Goal: Information Seeking & Learning: Learn about a topic

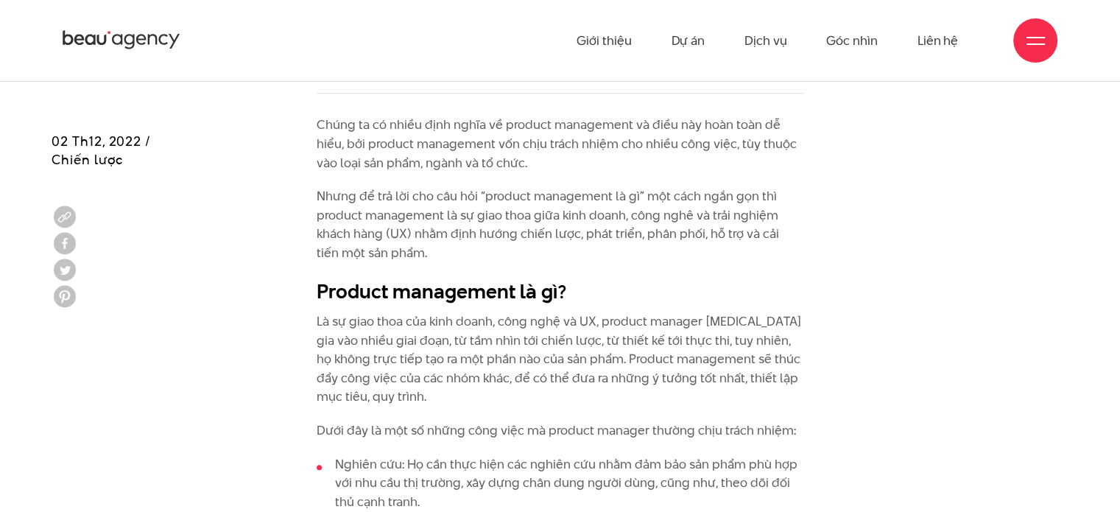
scroll to position [1031, 0]
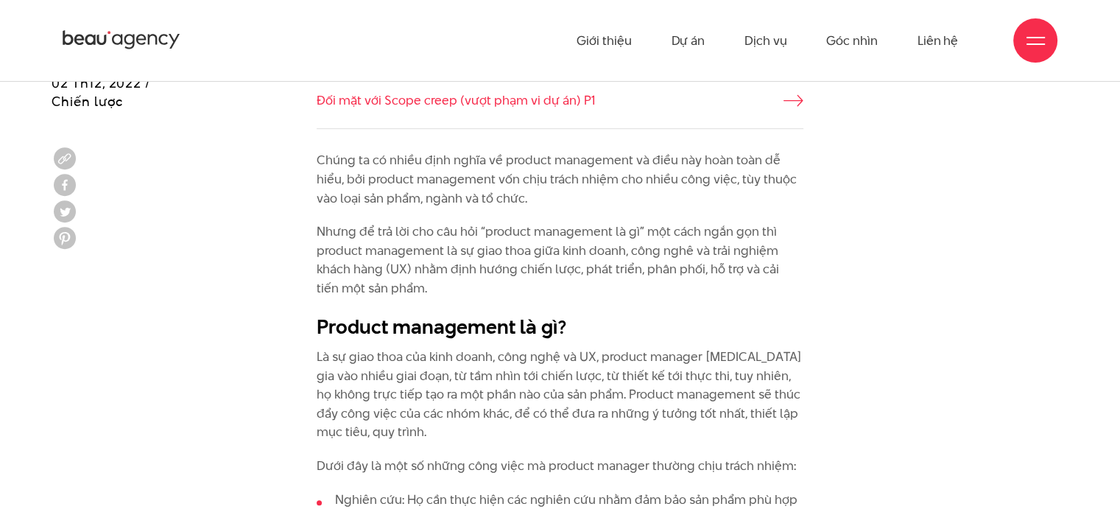
drag, startPoint x: 348, startPoint y: 241, endPoint x: 654, endPoint y: 209, distance: 307.1
drag, startPoint x: 574, startPoint y: 364, endPoint x: 567, endPoint y: 357, distance: 10.4
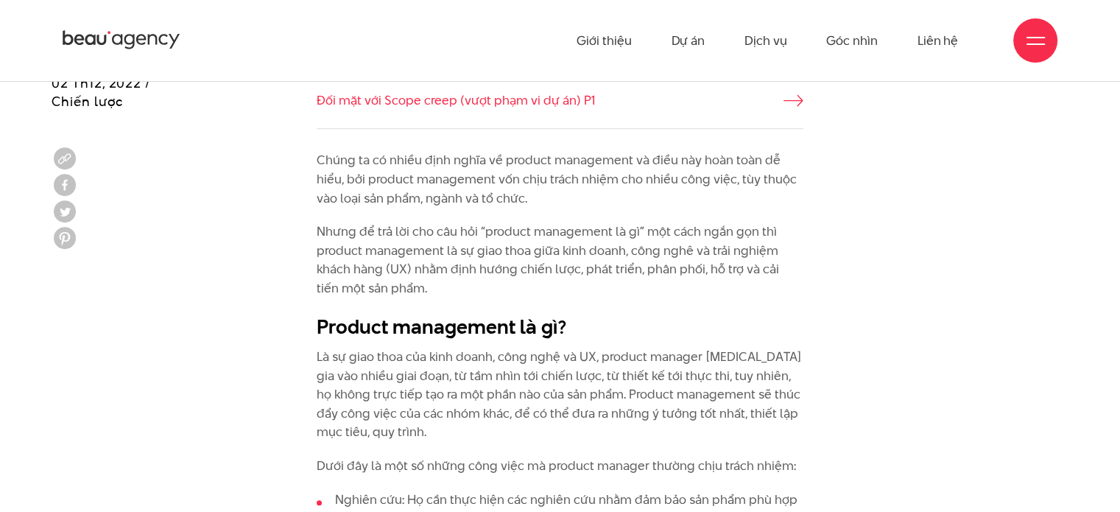
click at [572, 364] on p "Là sự giao thoa của kinh doanh, công nghệ và UX, product manager [MEDICAL_DATA]…" at bounding box center [560, 394] width 487 height 94
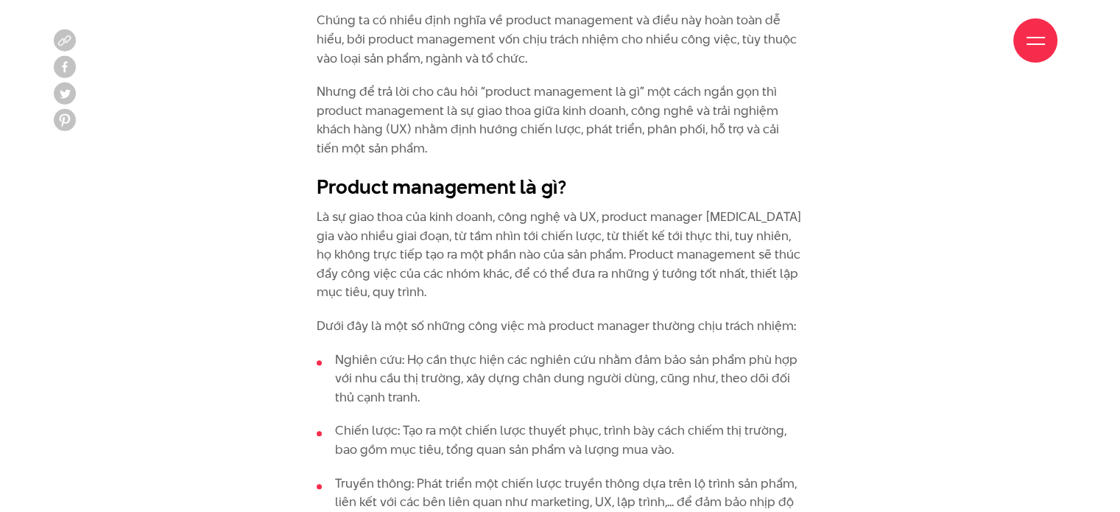
scroll to position [1251, 0]
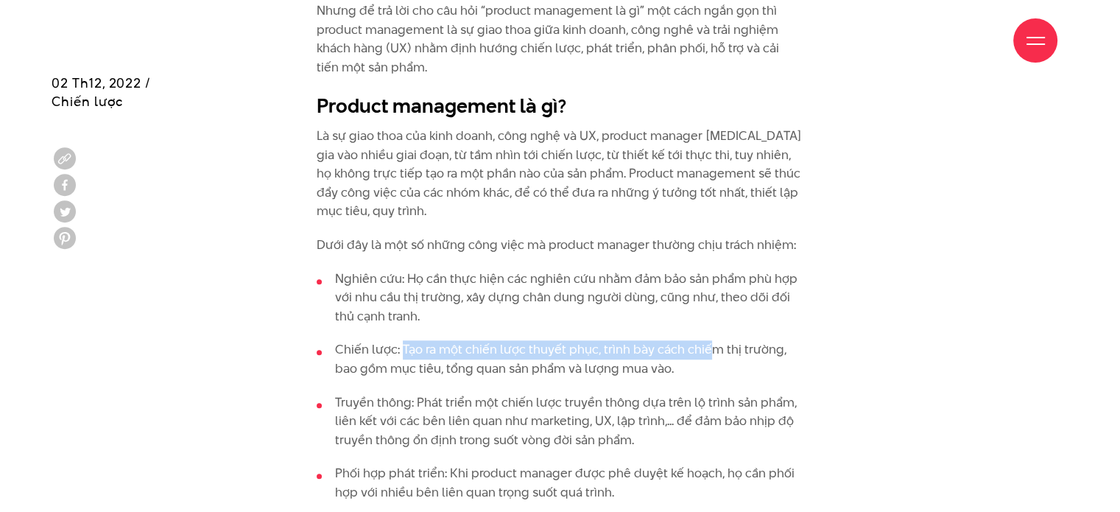
drag, startPoint x: 403, startPoint y: 347, endPoint x: 728, endPoint y: 364, distance: 325.1
click at [707, 351] on li "Chiến lược: Tạo ra một chiến lược thuyết phục, trình bày cách chiếm thị trường,…" at bounding box center [560, 359] width 487 height 38
click at [783, 366] on li "Chiến lược: Tạo ra một chiến lược thuyết phục, trình bày cách chiếm thị trường,…" at bounding box center [560, 359] width 487 height 38
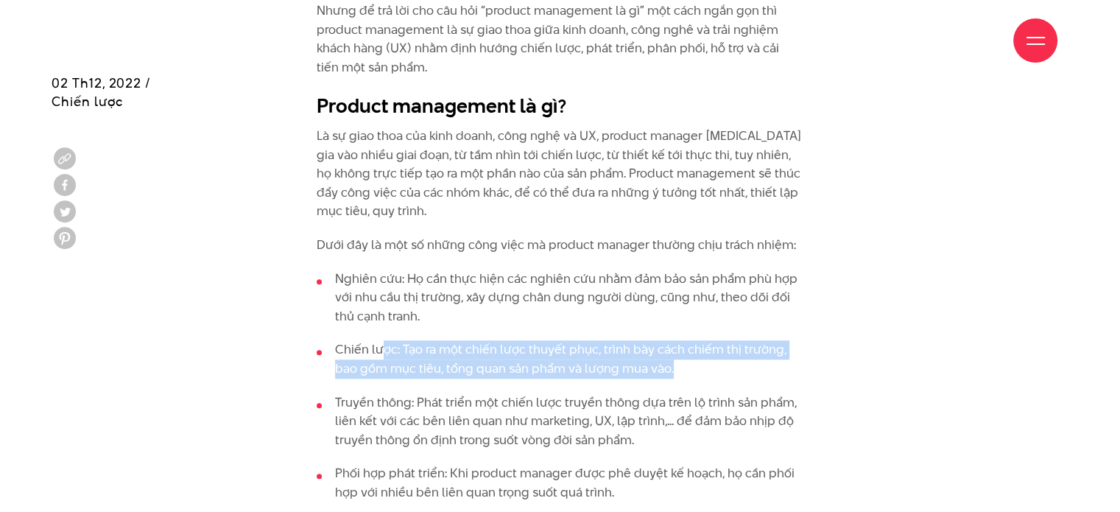
drag, startPoint x: 695, startPoint y: 376, endPoint x: 379, endPoint y: 346, distance: 317.2
click at [379, 346] on li "Chiến lược: Tạo ra một chiến lược thuyết phục, trình bày cách chiếm thị trường,…" at bounding box center [560, 359] width 487 height 38
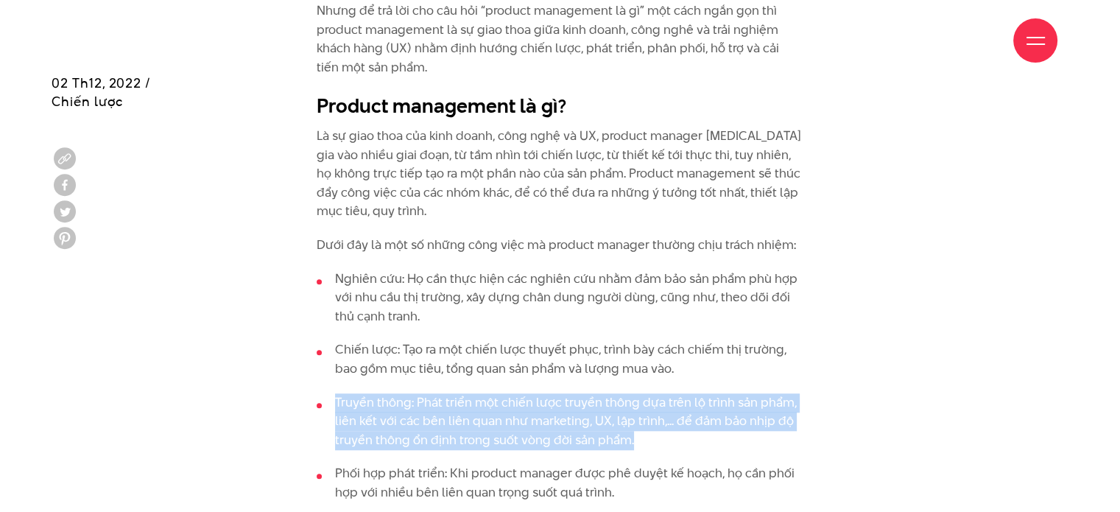
drag, startPoint x: 610, startPoint y: 439, endPoint x: 328, endPoint y: 389, distance: 287.1
click at [328, 389] on ul "Nghiên cứu: Họ cần thực hiện các nghiên cứu nhằm đảm bảo sản phẩm phù hợp với n…" at bounding box center [560, 411] width 487 height 285
click at [788, 409] on li "Truyền thông: Phát triển một chiến lược truyền thông dựa trên lộ trình sản phẩm…" at bounding box center [560, 421] width 487 height 57
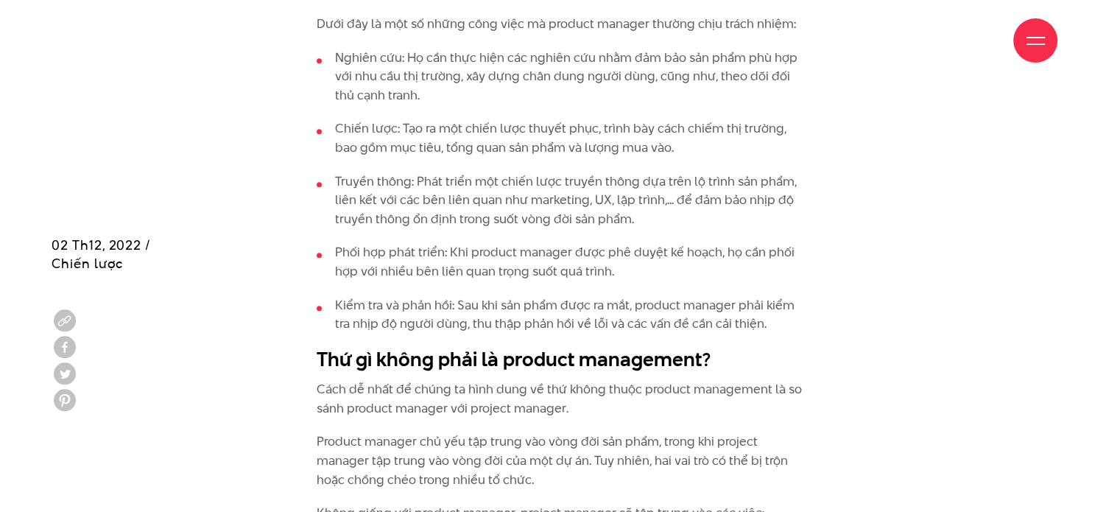
scroll to position [1693, 0]
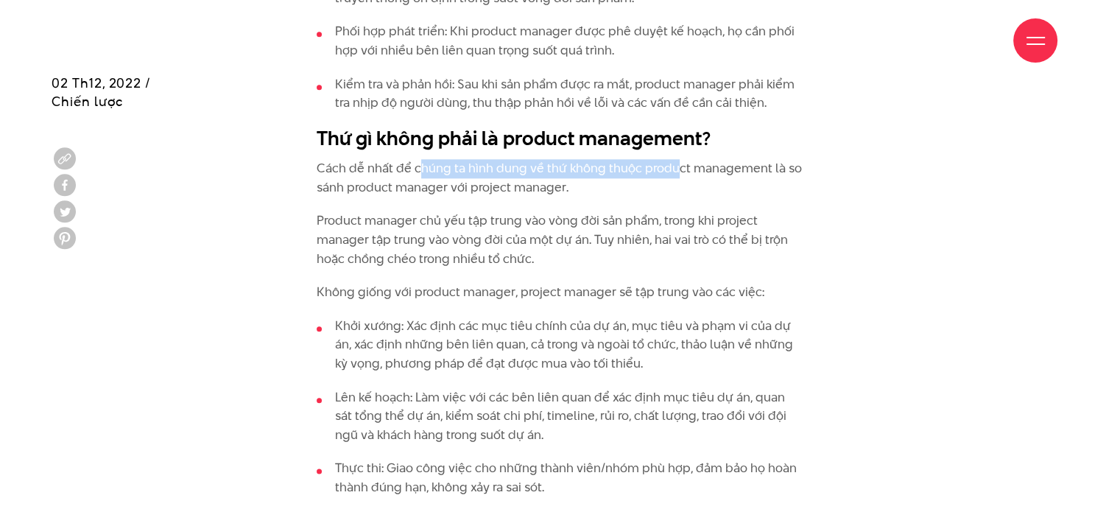
drag, startPoint x: 439, startPoint y: 167, endPoint x: 674, endPoint y: 174, distance: 234.9
click at [674, 174] on p "Cách dễ nhất để chúng ta hình dung về thứ không thuộc product management là so …" at bounding box center [560, 178] width 487 height 38
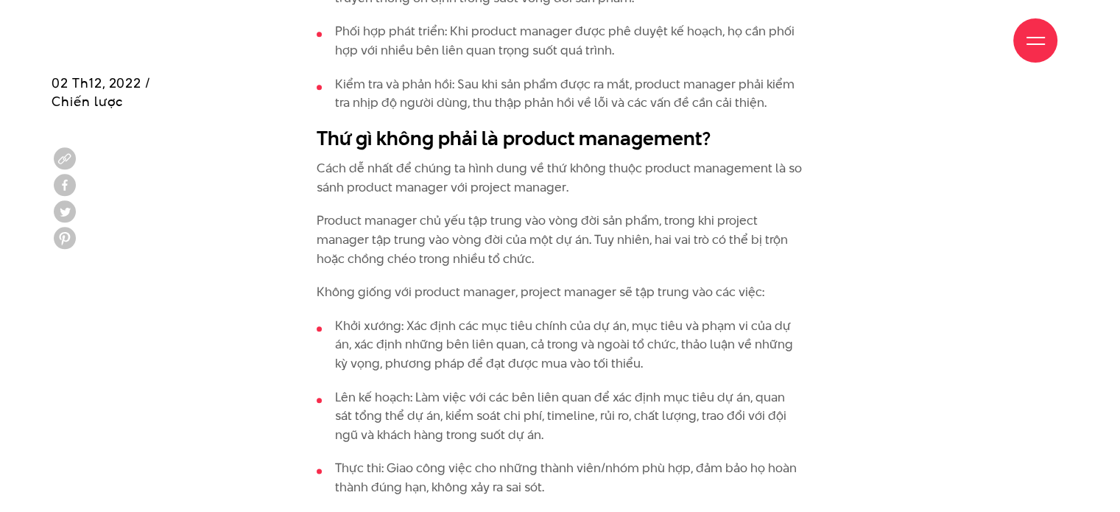
click at [331, 225] on p "Product manager chủ yếu tập trung vào vòng đời sản phẩm, trong khi project mana…" at bounding box center [560, 239] width 487 height 57
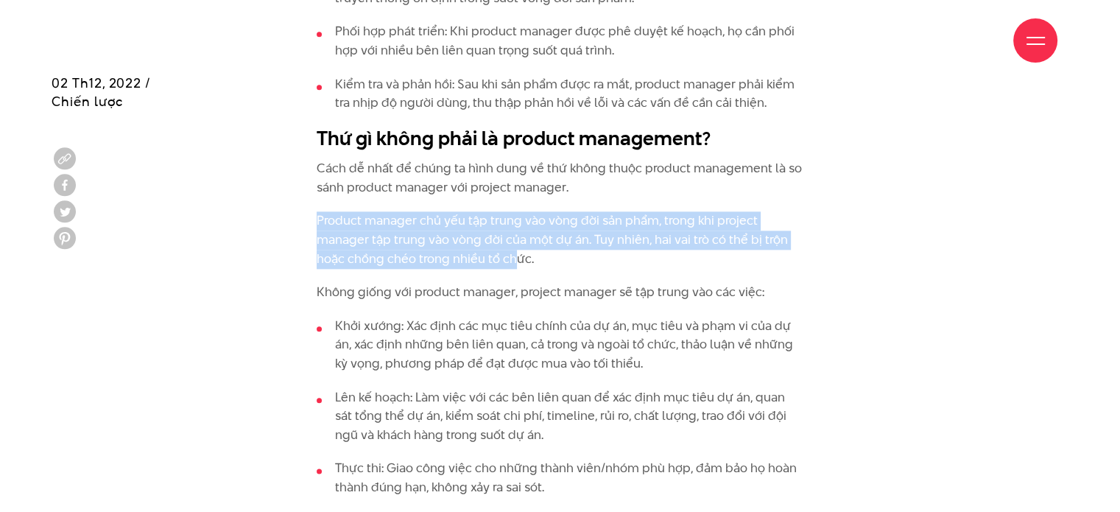
drag, startPoint x: 282, startPoint y: 233, endPoint x: 512, endPoint y: 253, distance: 230.6
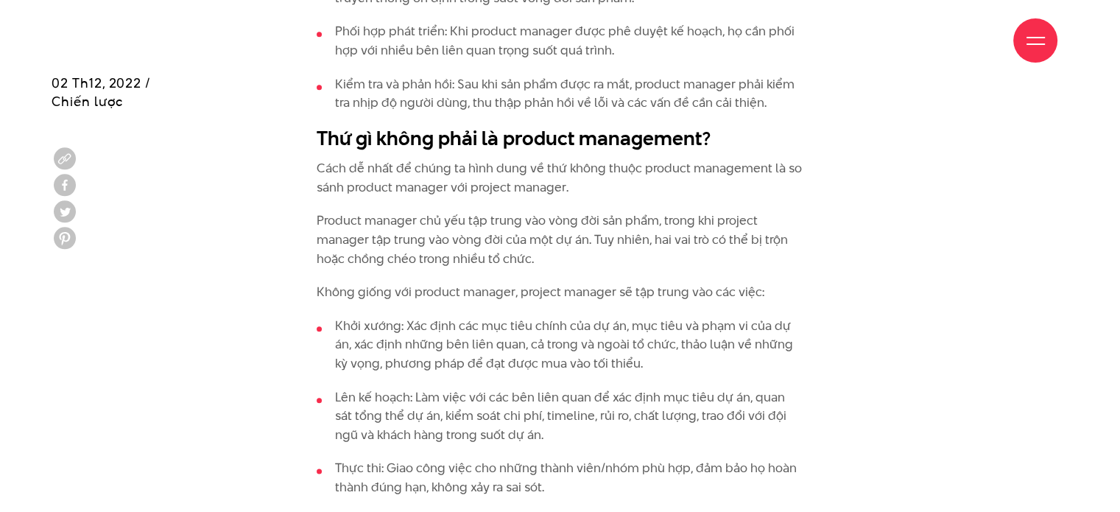
click at [660, 260] on p "Product manager chủ yếu tập trung vào vòng đời sản phẩm, trong khi project mana…" at bounding box center [560, 239] width 487 height 57
drag, startPoint x: 464, startPoint y: 248, endPoint x: 612, endPoint y: 242, distance: 148.1
click at [612, 242] on p "Product manager chủ yếu tập trung vào vòng đời sản phẩm, trong khi project mana…" at bounding box center [560, 239] width 487 height 57
click at [774, 265] on p "Product manager chủ yếu tập trung vào vòng đời sản phẩm, trong khi project mana…" at bounding box center [560, 239] width 487 height 57
drag, startPoint x: 596, startPoint y: 245, endPoint x: 763, endPoint y: 265, distance: 167.6
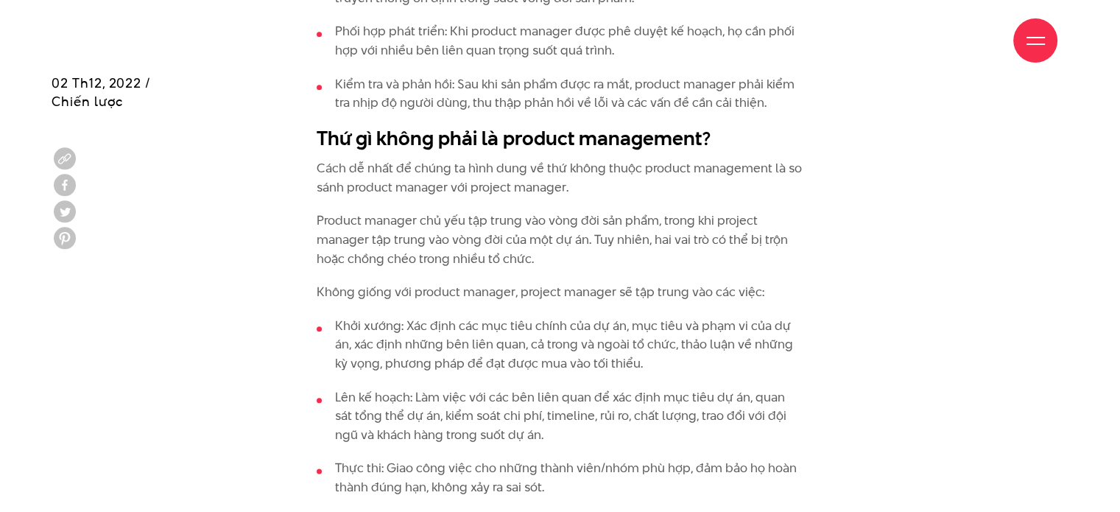
click at [760, 265] on p "Product manager chủ yếu tập trung vào vòng đời sản phẩm, trong khi project mana…" at bounding box center [560, 239] width 487 height 57
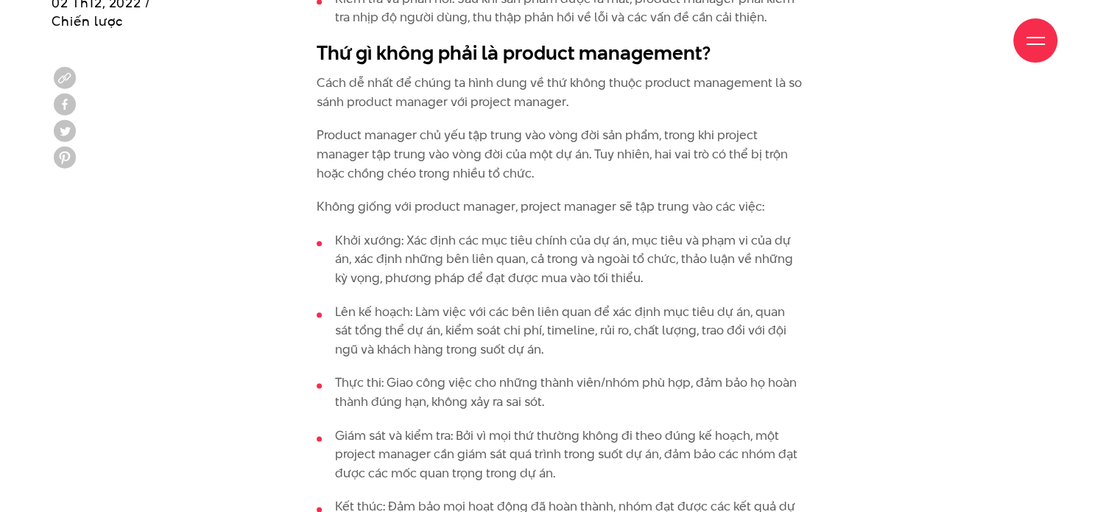
scroll to position [1840, 0]
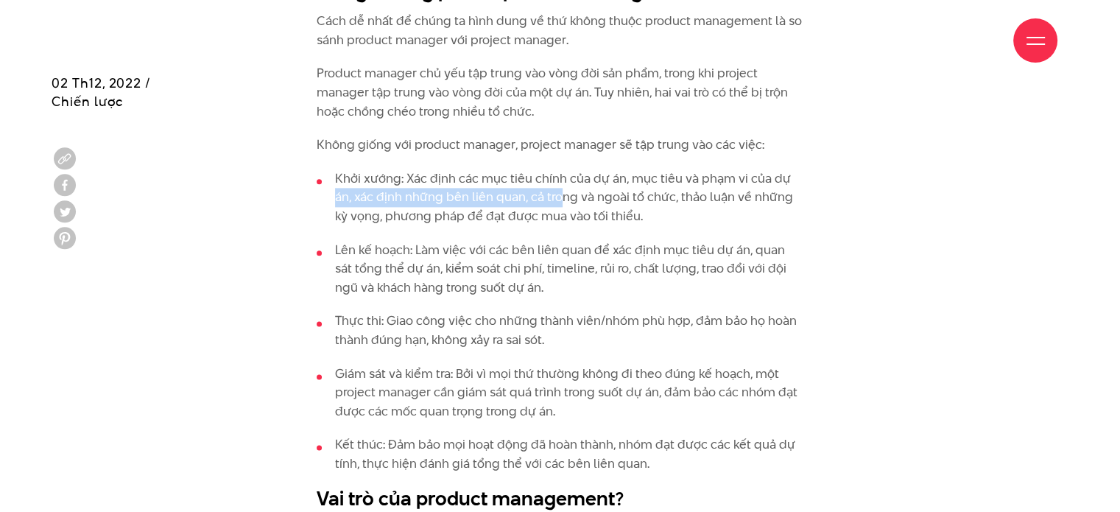
drag, startPoint x: 333, startPoint y: 189, endPoint x: 562, endPoint y: 197, distance: 229.1
click at [562, 197] on li "Khởi xướng: Xác định các mục tiêu chính của dự án, mục tiêu và phạm vi của dự á…" at bounding box center [560, 197] width 487 height 57
click at [424, 191] on li "Khởi xướng: Xác định các mục tiêu chính của dự án, mục tiêu và phạm vi của dự á…" at bounding box center [560, 197] width 487 height 57
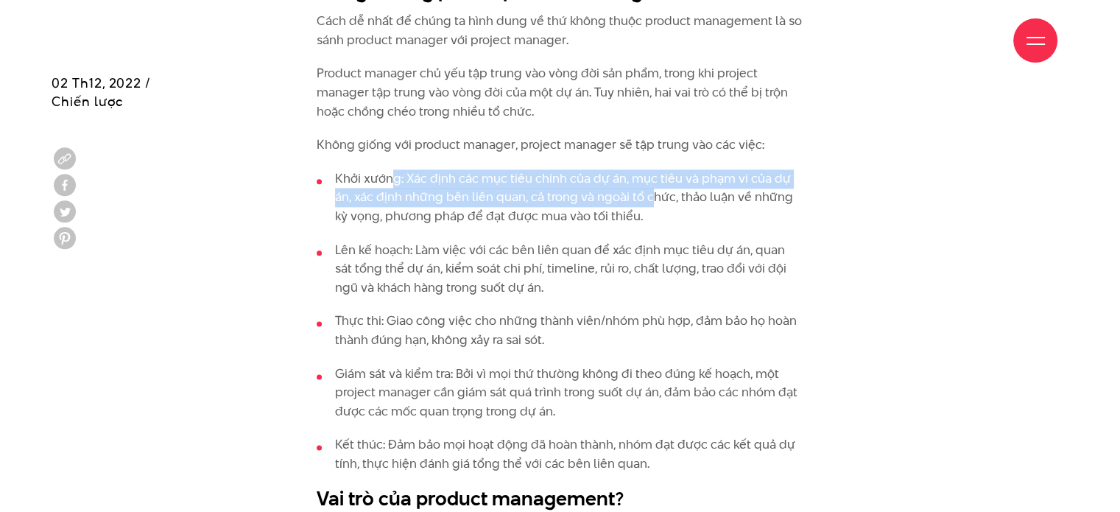
drag, startPoint x: 393, startPoint y: 182, endPoint x: 651, endPoint y: 199, distance: 259.0
click at [651, 199] on li "Khởi xướng: Xác định các mục tiêu chính của dự án, mục tiêu và phạm vi của dự á…" at bounding box center [560, 197] width 487 height 57
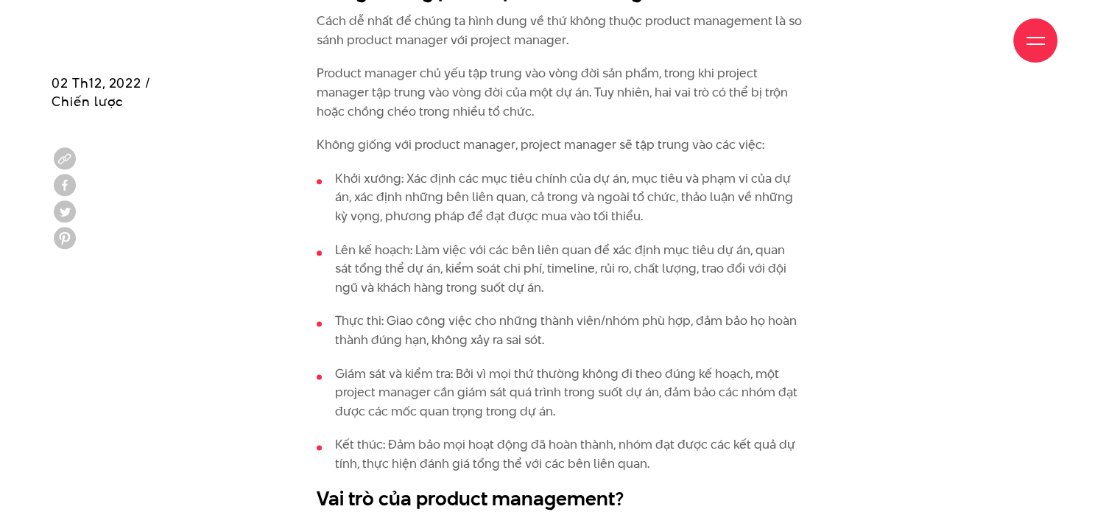
click at [792, 218] on li "Khởi xướng: Xác định các mục tiêu chính của dự án, mục tiêu và phạm vi của dự á…" at bounding box center [560, 197] width 487 height 57
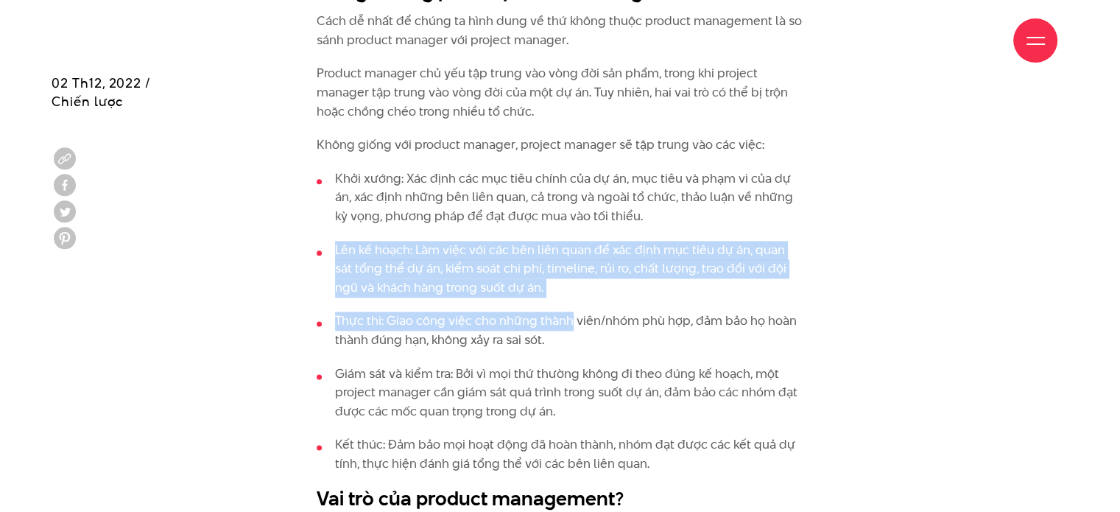
drag, startPoint x: 547, startPoint y: 306, endPoint x: 322, endPoint y: 255, distance: 230.8
click at [321, 255] on ul "Khởi xướng: Xác định các mục tiêu chính của dự án, mục tiêu và phạm vi của dự á…" at bounding box center [560, 321] width 487 height 304
click at [719, 297] on ul "Khởi xướng: Xác định các mục tiêu chính của dự án, mục tiêu và phạm vi của dự á…" at bounding box center [560, 321] width 487 height 304
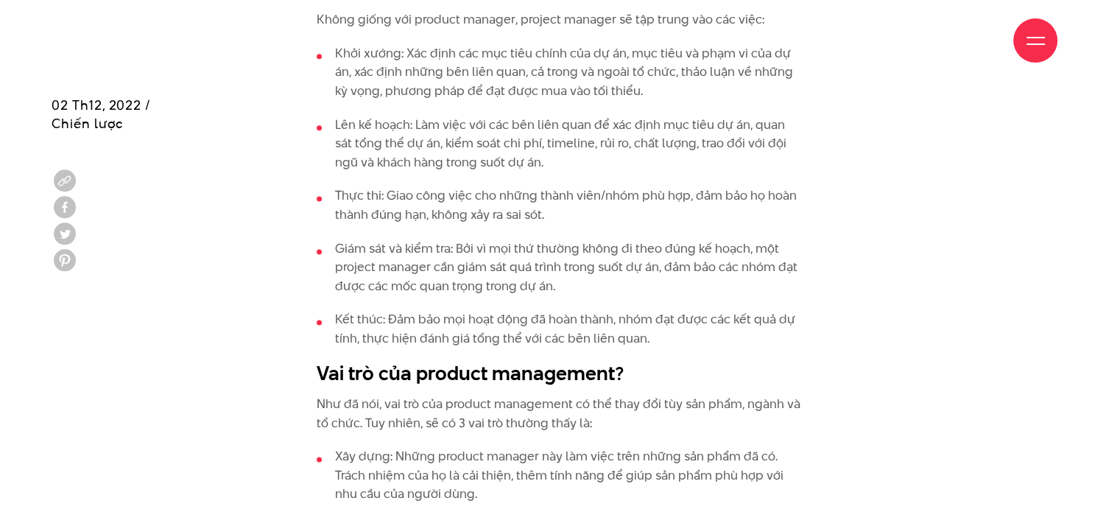
scroll to position [1988, 0]
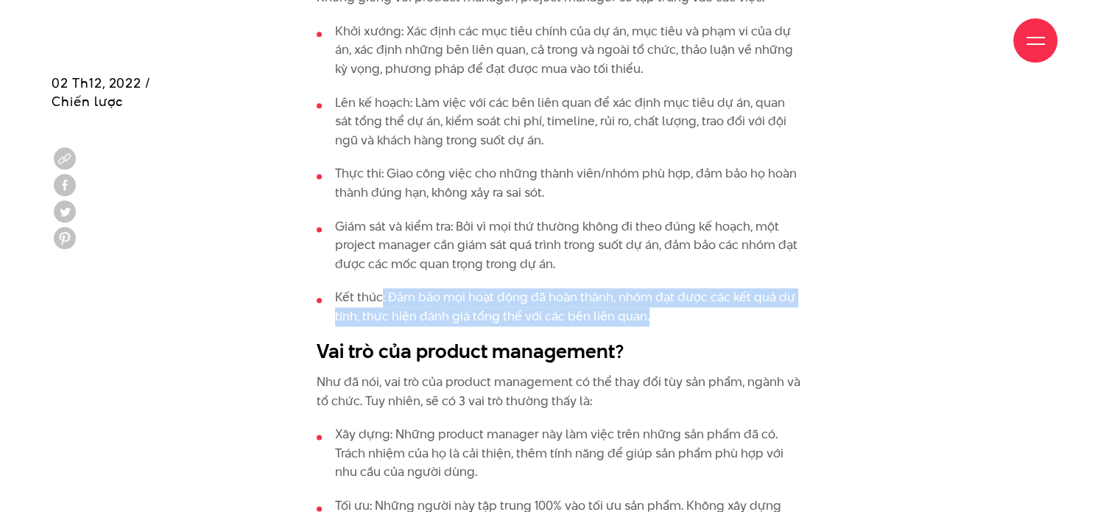
drag, startPoint x: 663, startPoint y: 316, endPoint x: 380, endPoint y: 294, distance: 284.3
click at [380, 294] on li "Kết thúc: Đảm bảo mọi hoạt động đã hoàn thành, nhóm đạt được các kết quả dự tín…" at bounding box center [560, 307] width 487 height 38
click at [707, 294] on li "Kết thúc: Đảm bảo mọi hoạt động đã hoàn thành, nhóm đạt được các kết quả dự tín…" at bounding box center [560, 307] width 487 height 38
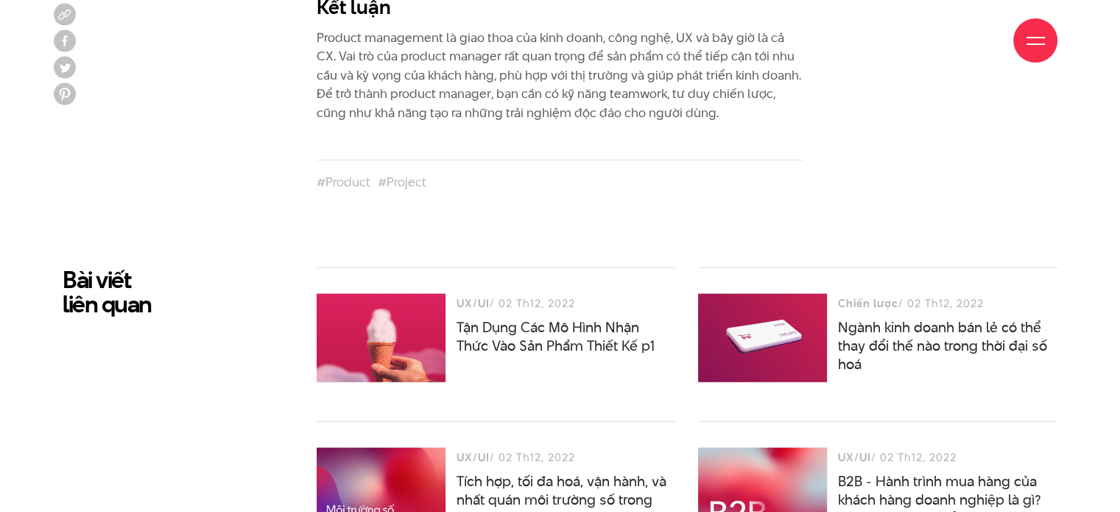
scroll to position [3607, 0]
